Goal: Task Accomplishment & Management: Manage account settings

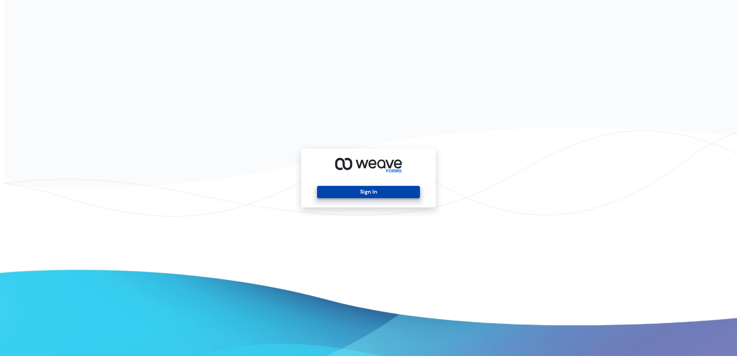
drag, startPoint x: 0, startPoint y: 0, endPoint x: 366, endPoint y: 194, distance: 414.5
click at [366, 194] on button "Sign In" at bounding box center [368, 192] width 102 height 12
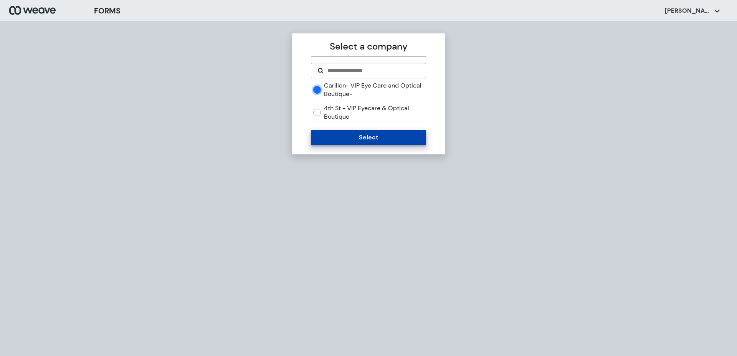
click at [379, 140] on button "Select" at bounding box center [368, 137] width 115 height 15
